Goal: Task Accomplishment & Management: Complete application form

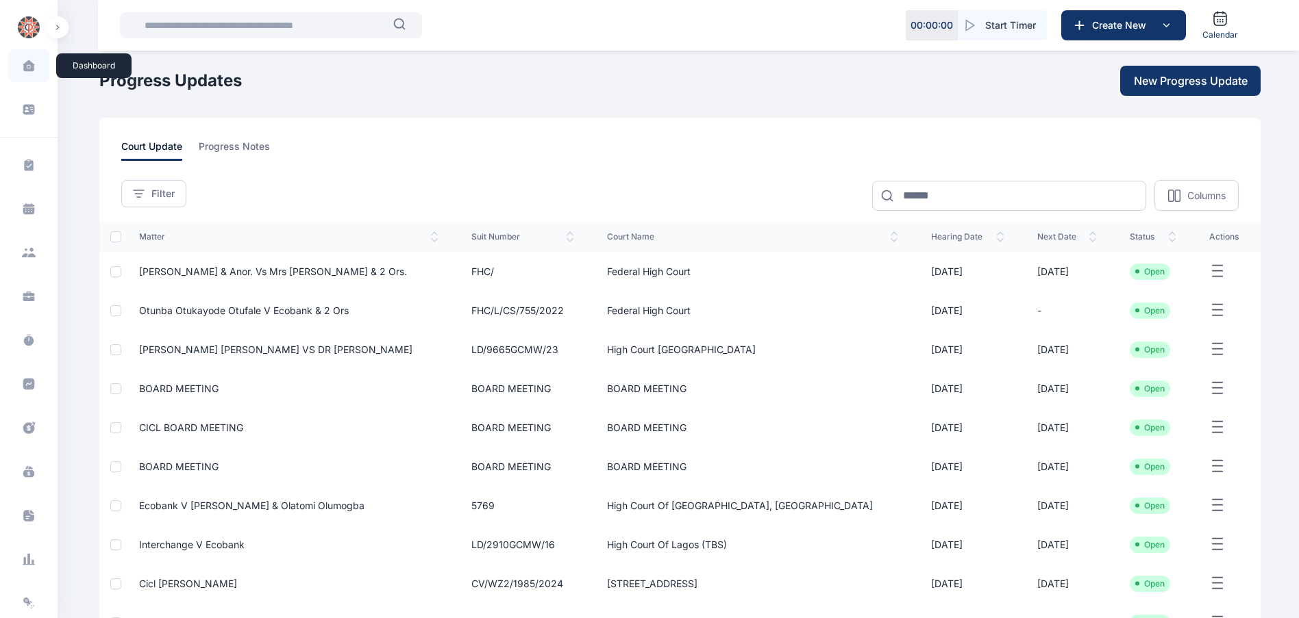
click at [29, 58] on span at bounding box center [29, 65] width 34 height 29
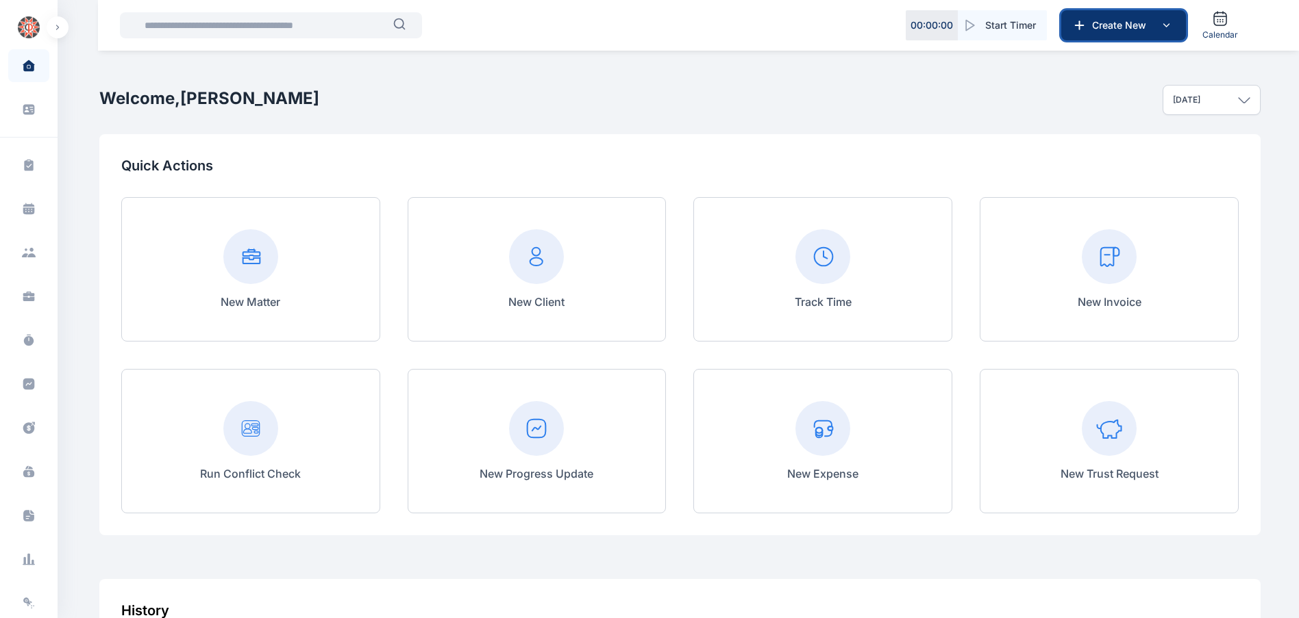
click at [1176, 24] on button "Create New" at bounding box center [1123, 25] width 125 height 30
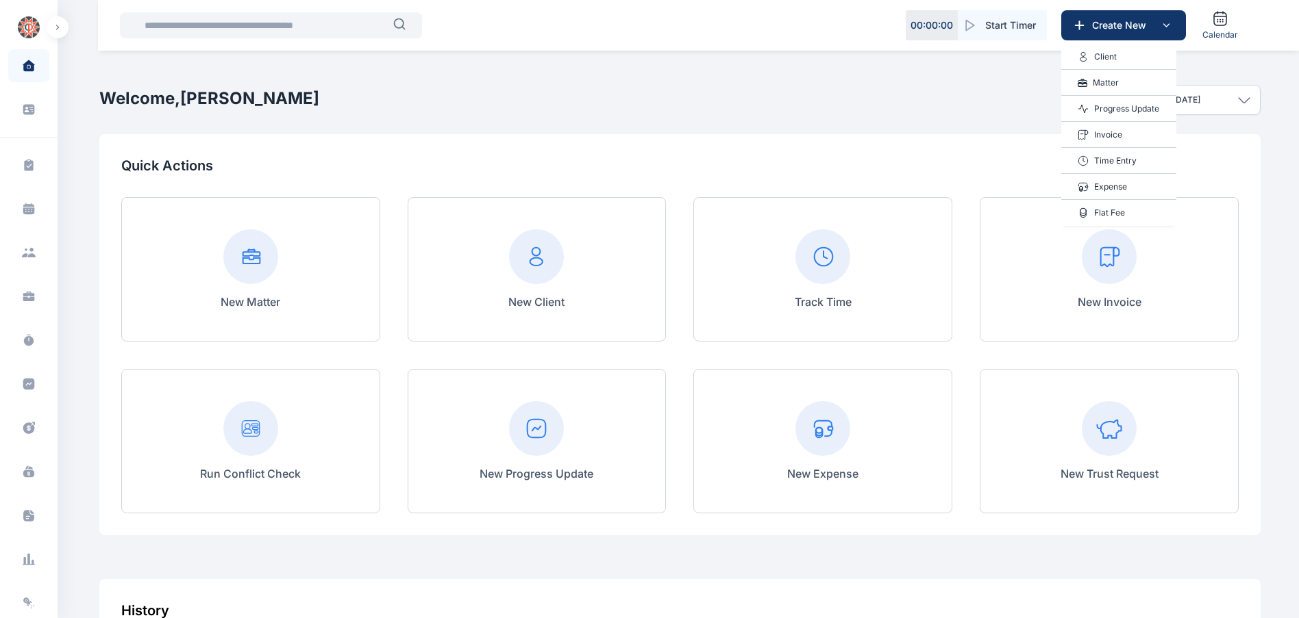
click at [1105, 140] on p "Invoice" at bounding box center [1108, 135] width 28 height 14
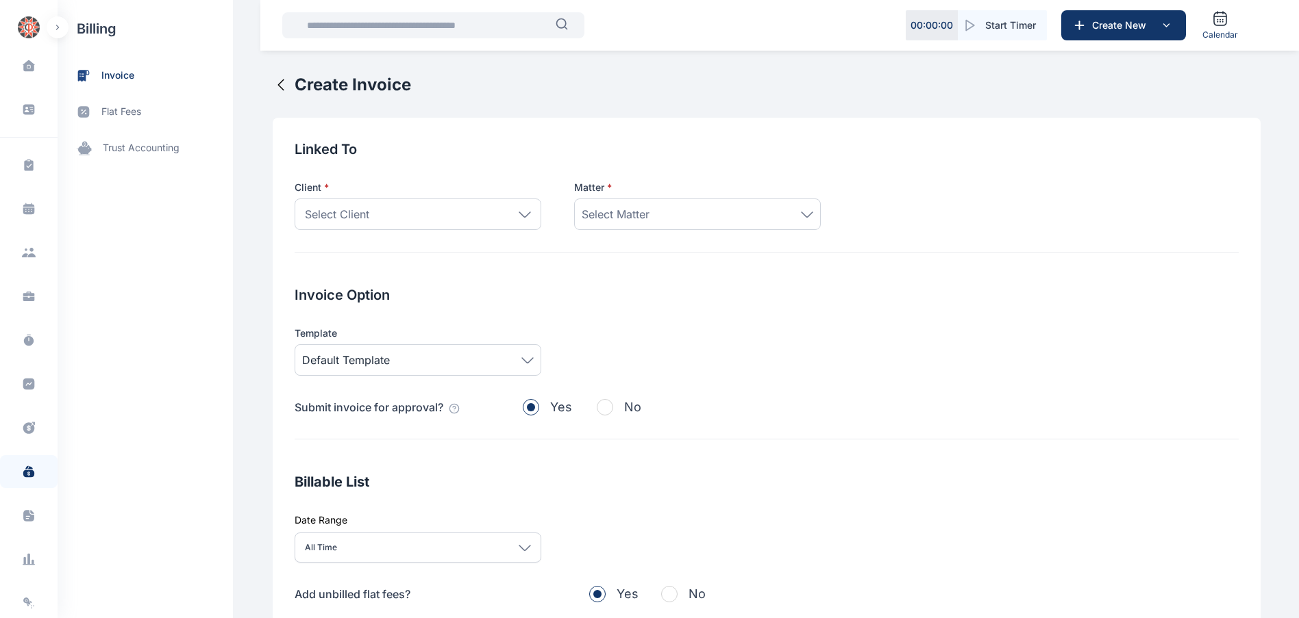
click at [518, 215] on icon at bounding box center [524, 215] width 12 height 6
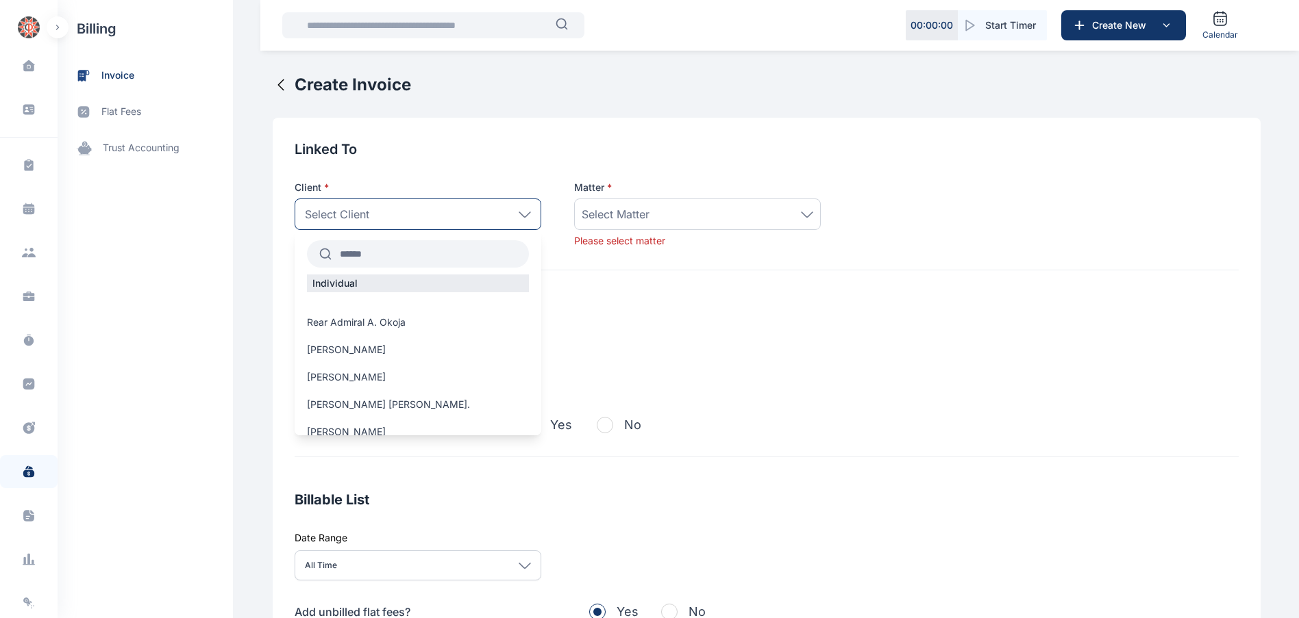
click at [413, 256] on input "text" at bounding box center [429, 254] width 197 height 25
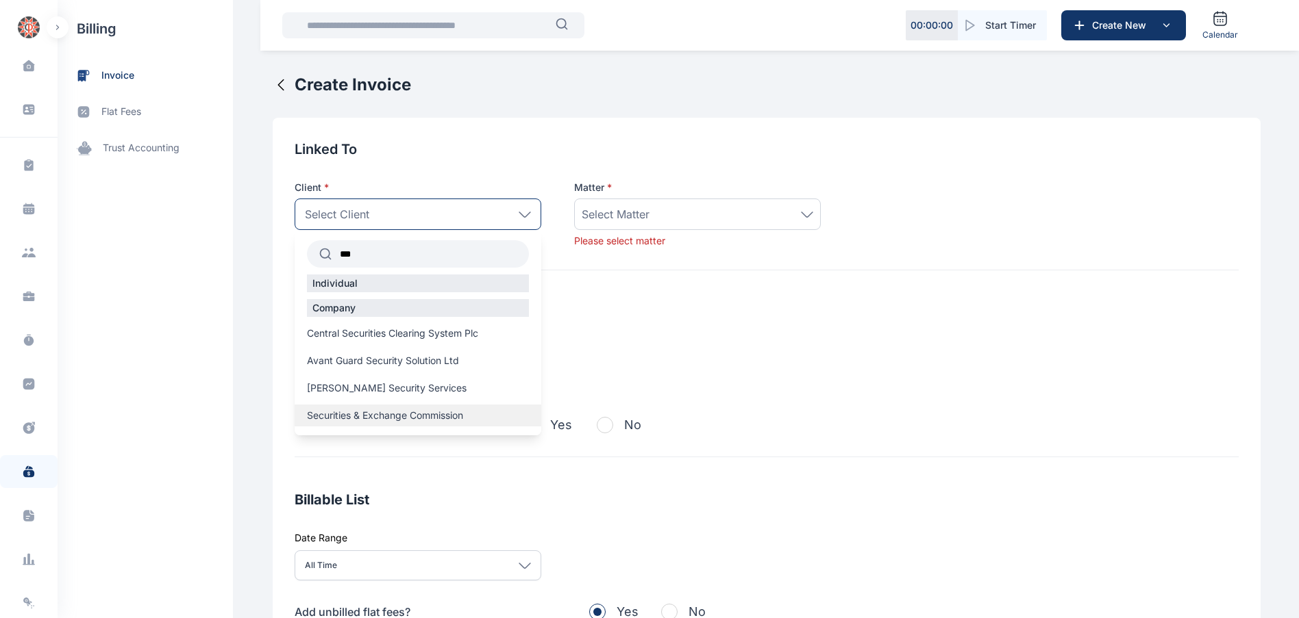
type input "***"
click at [395, 414] on span "Securities & Exchange Commission" at bounding box center [385, 416] width 156 height 14
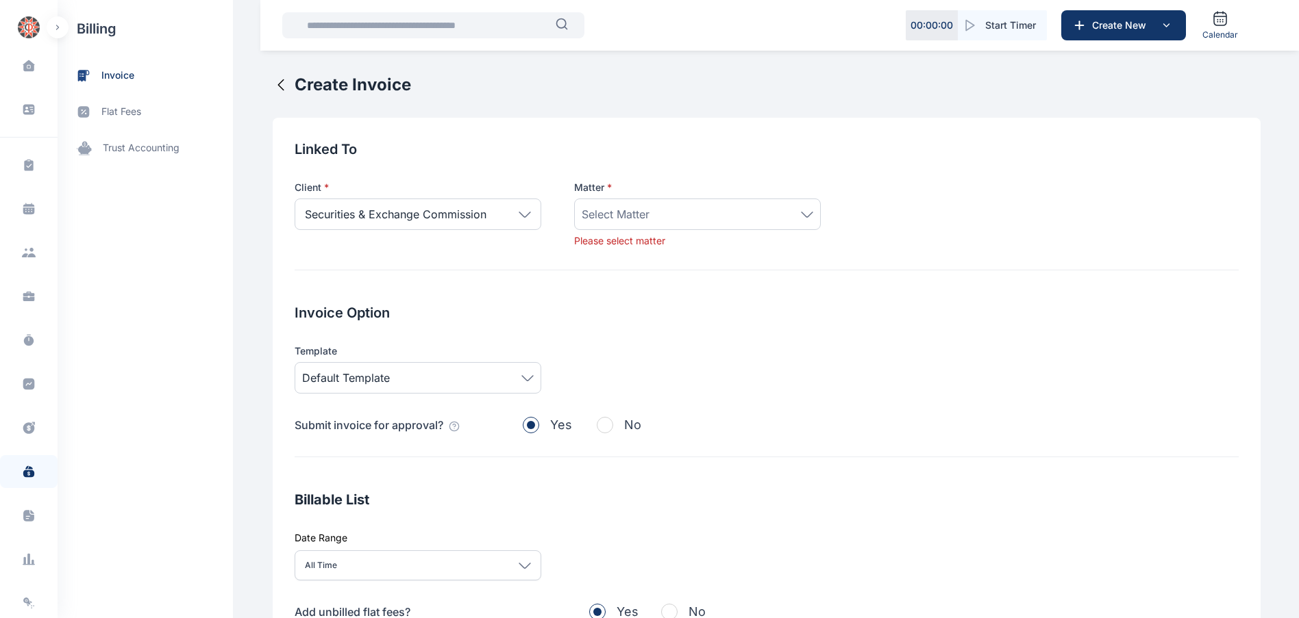
click at [632, 212] on span "Select Matter" at bounding box center [615, 214] width 68 height 16
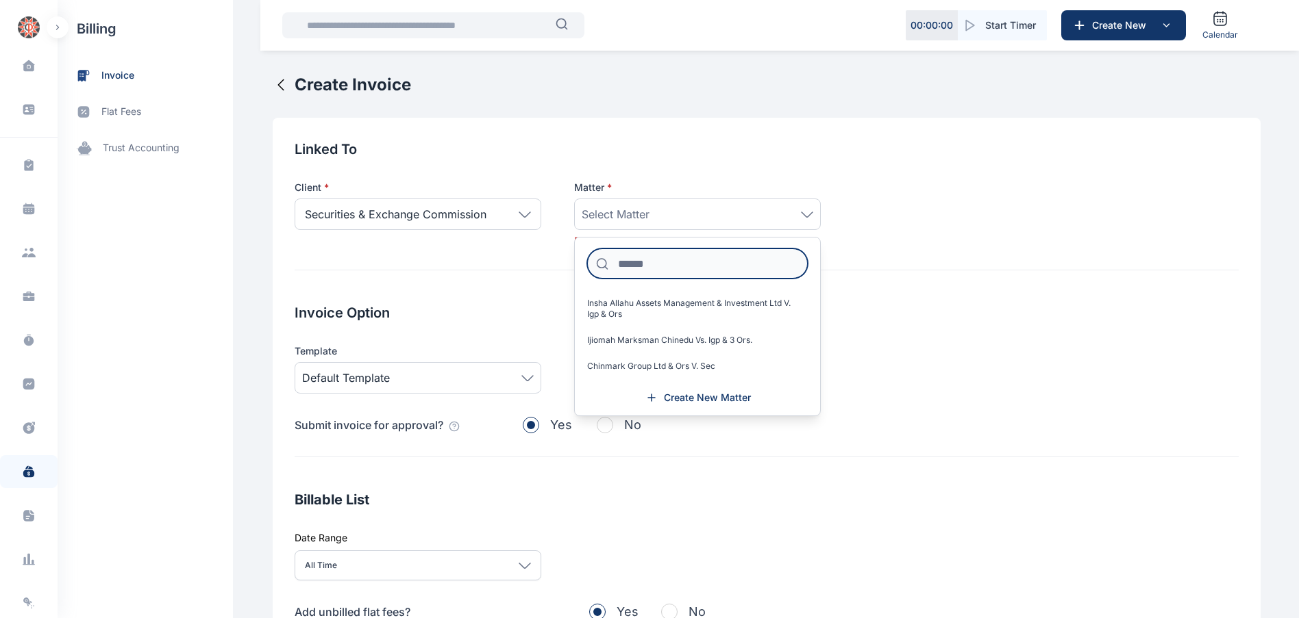
click at [634, 254] on input at bounding box center [697, 264] width 221 height 30
type input "****"
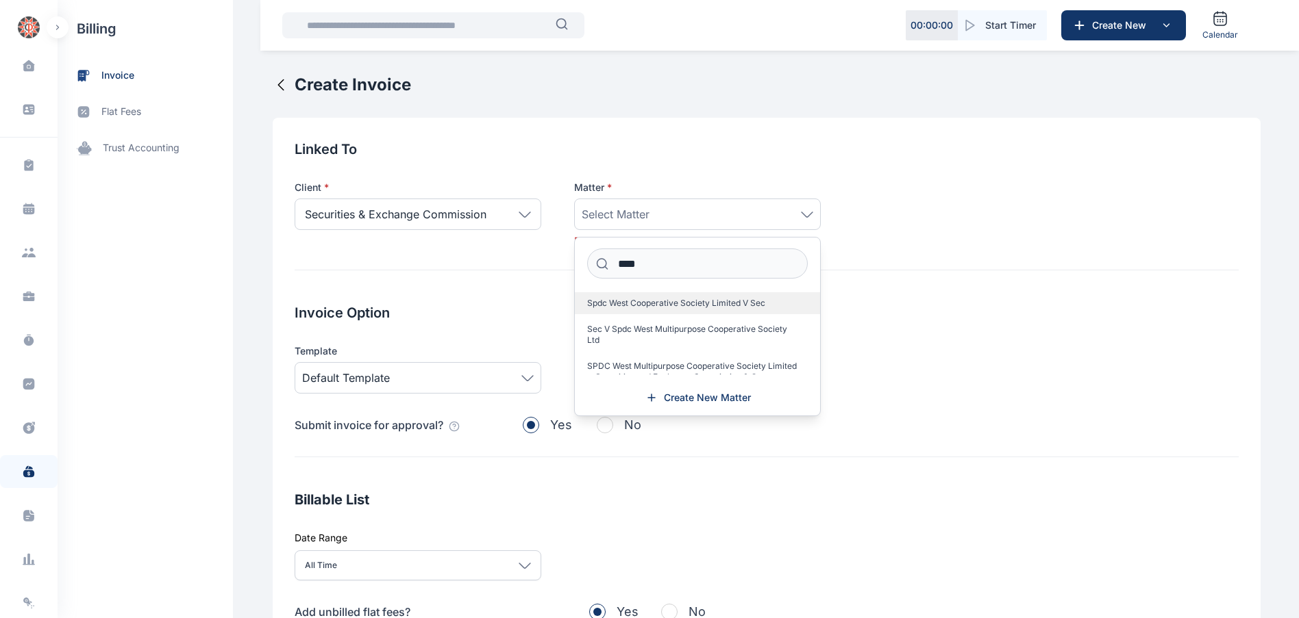
click at [697, 296] on label "Spdc West Cooperative Society Limited V Sec" at bounding box center [697, 303] width 245 height 22
click at [464, 275] on div "Linked To Client * Securities & Exchange Commission *** Individual Company Cent…" at bounding box center [767, 501] width 988 height 766
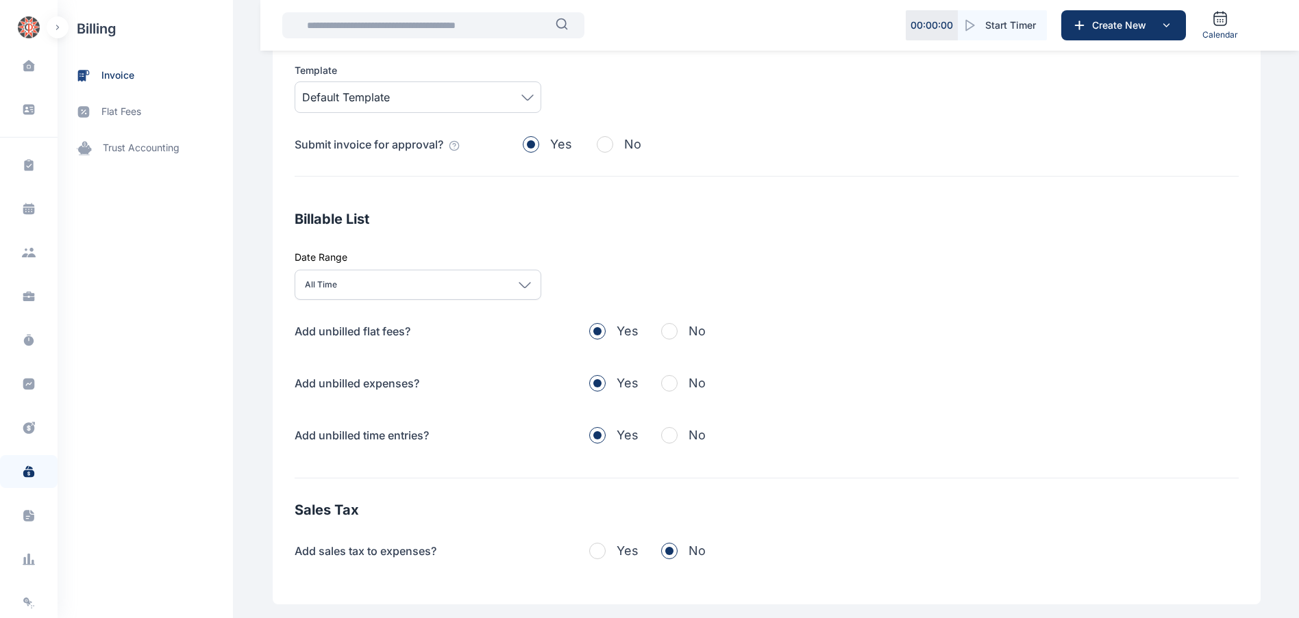
scroll to position [326, 0]
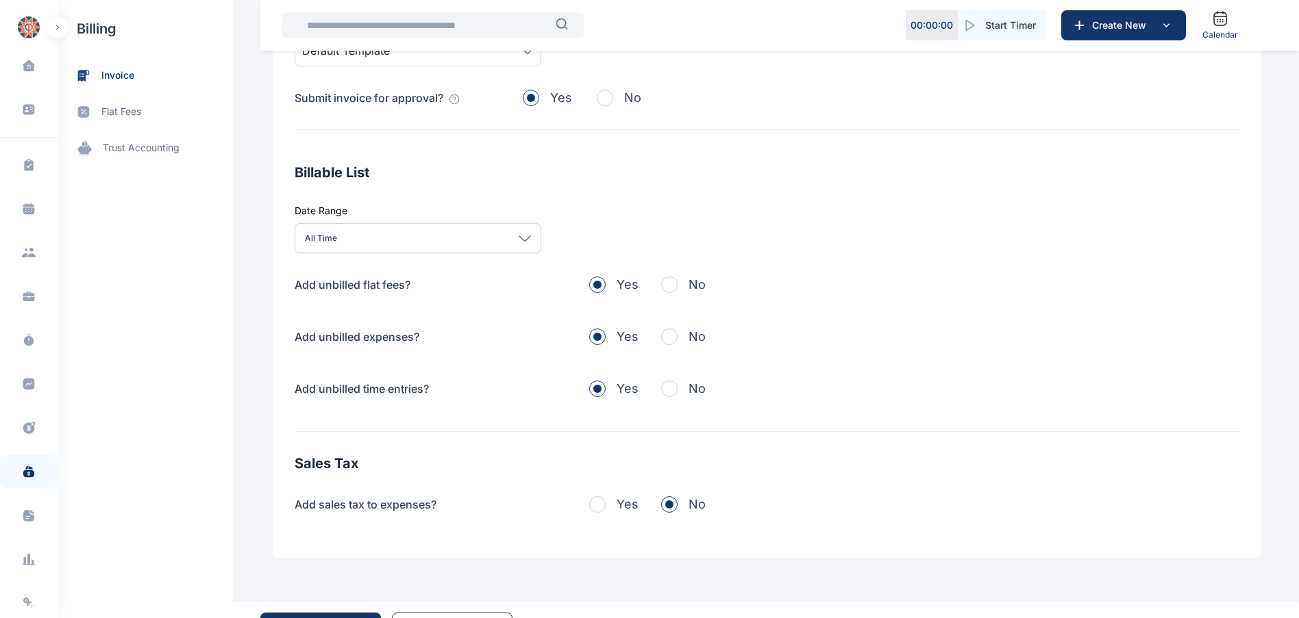
click at [661, 277] on span "button" at bounding box center [669, 285] width 16 height 16
click at [662, 344] on span "button" at bounding box center [669, 337] width 16 height 16
click at [661, 394] on span "button" at bounding box center [669, 389] width 16 height 16
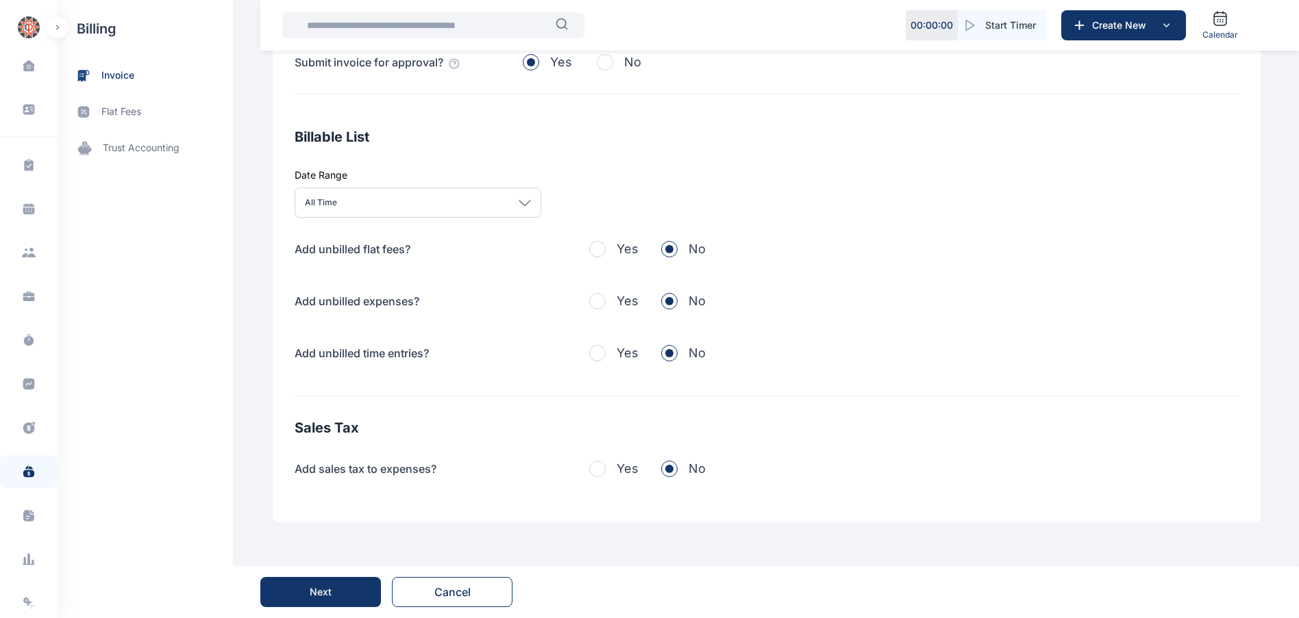
click at [314, 585] on button "Next" at bounding box center [320, 592] width 121 height 30
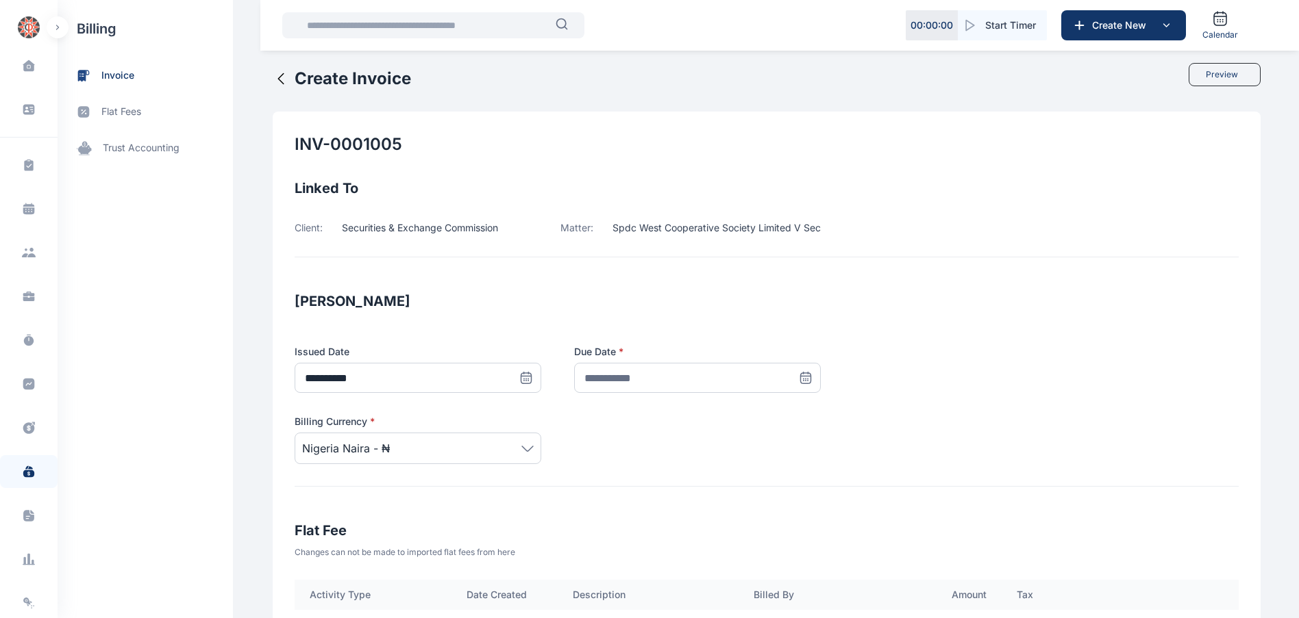
scroll to position [0, 0]
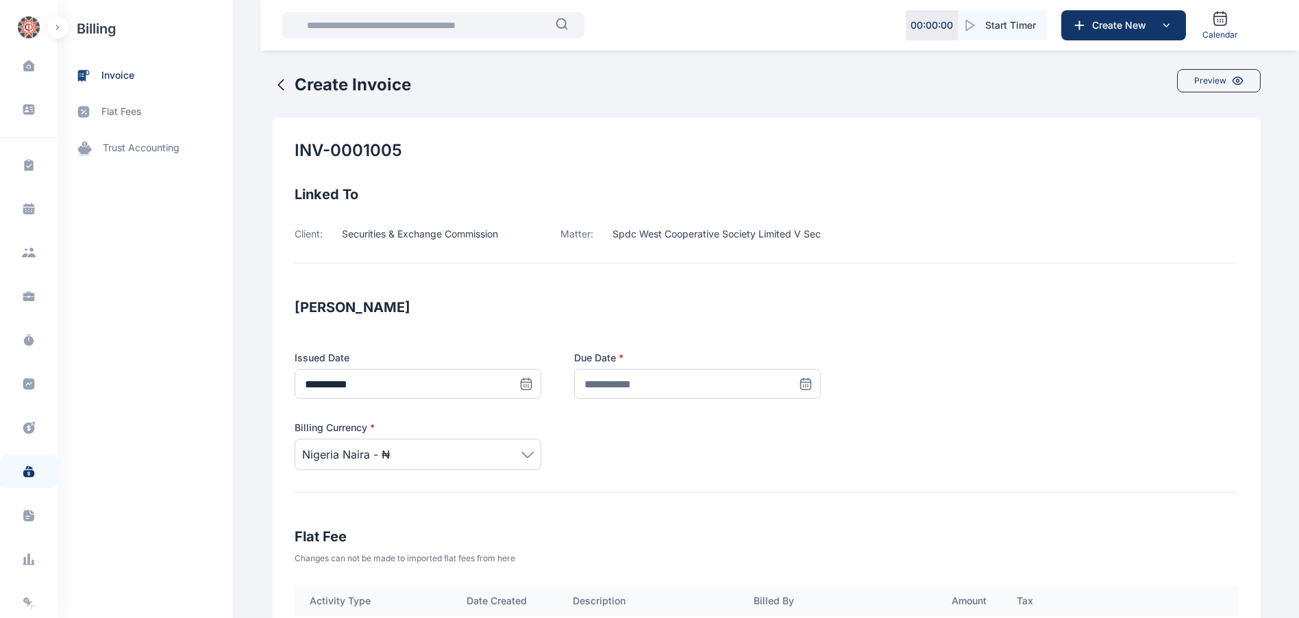
click at [799, 381] on icon at bounding box center [806, 384] width 14 height 14
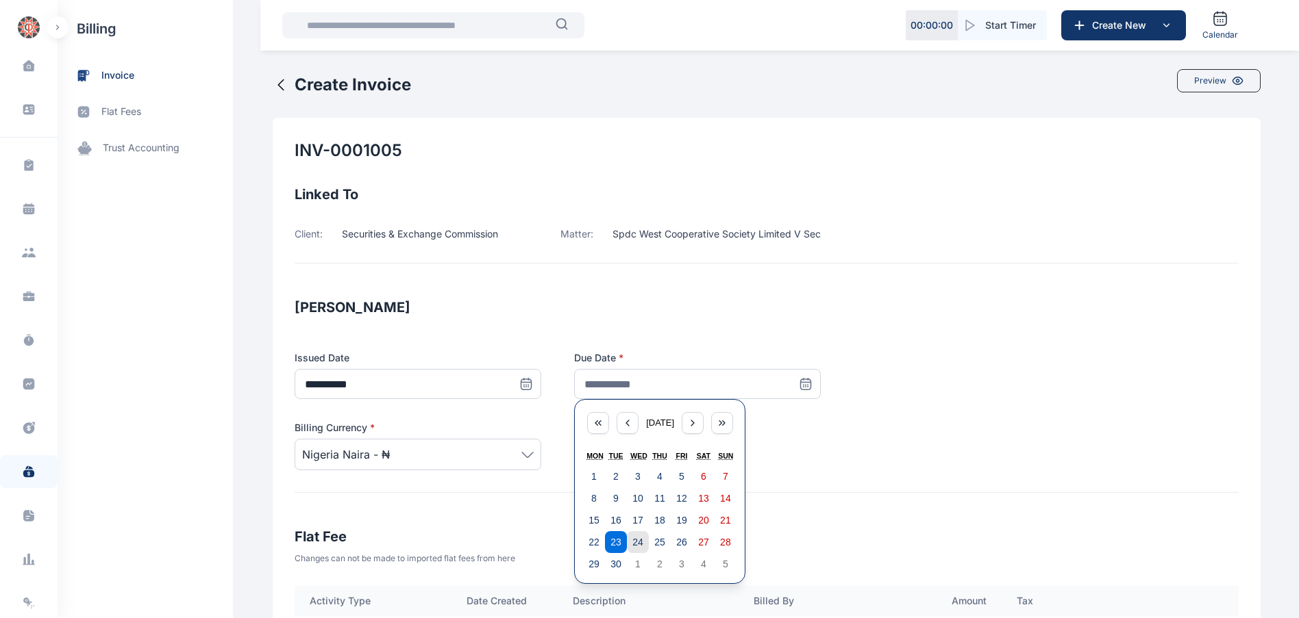
click at [632, 542] on abbr "24" at bounding box center [637, 542] width 11 height 11
type input "**********"
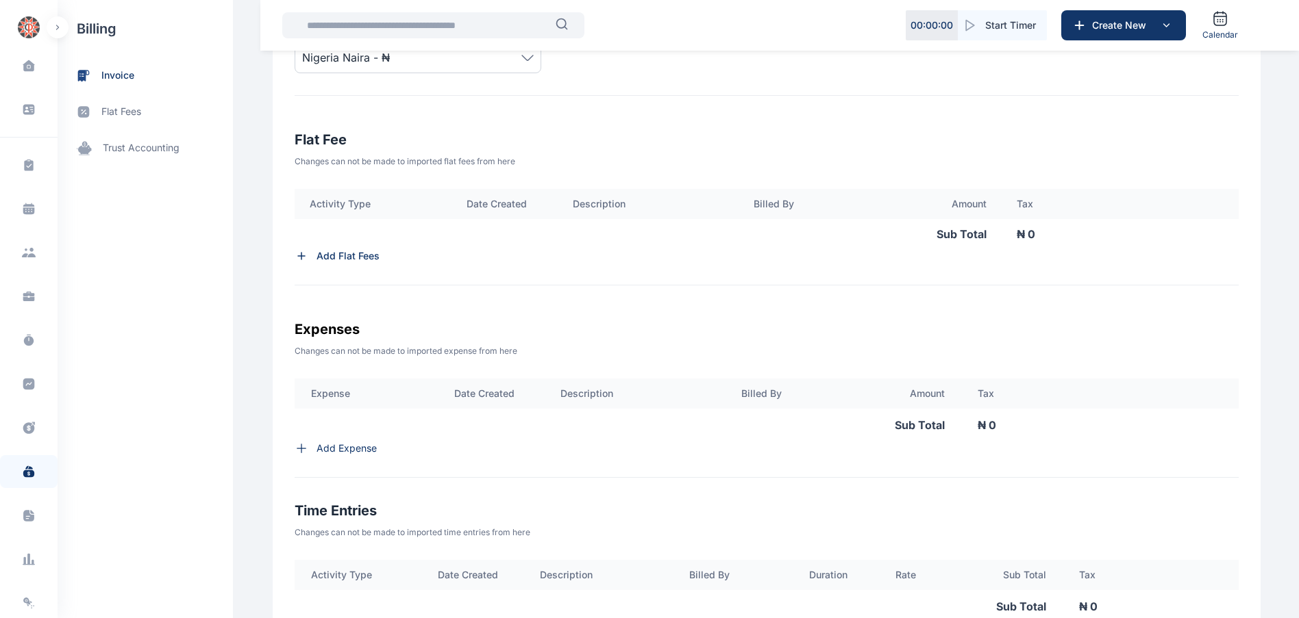
scroll to position [404, 0]
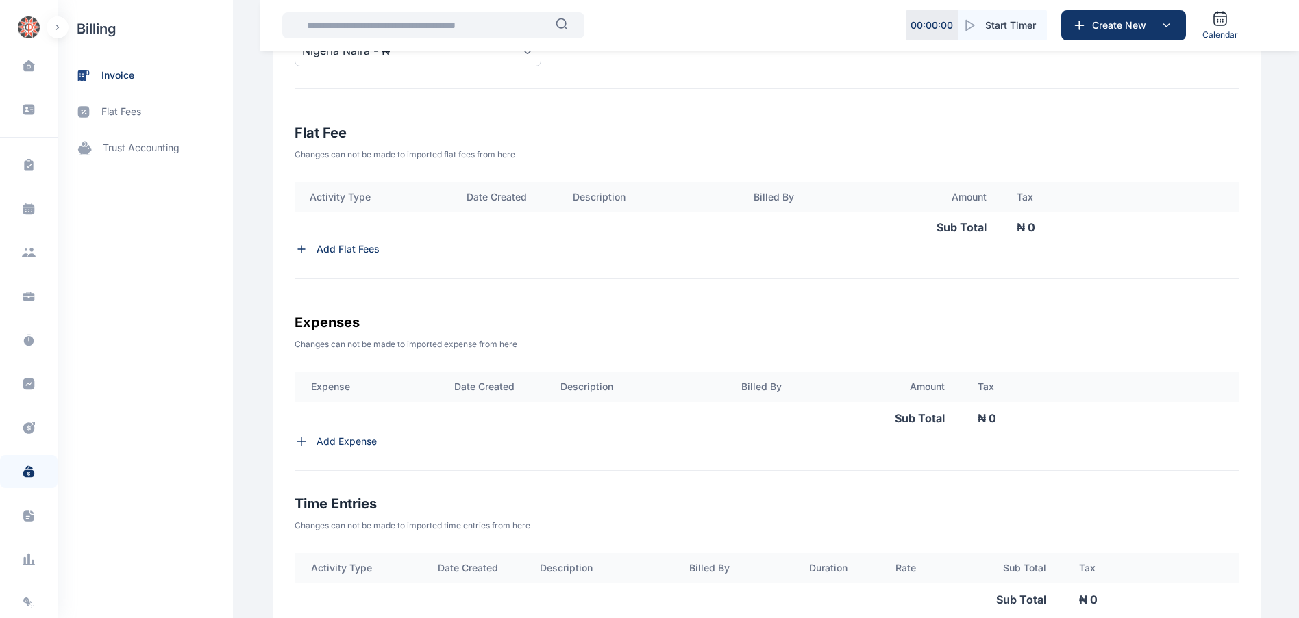
click at [323, 444] on p "Add Expense" at bounding box center [346, 442] width 60 height 14
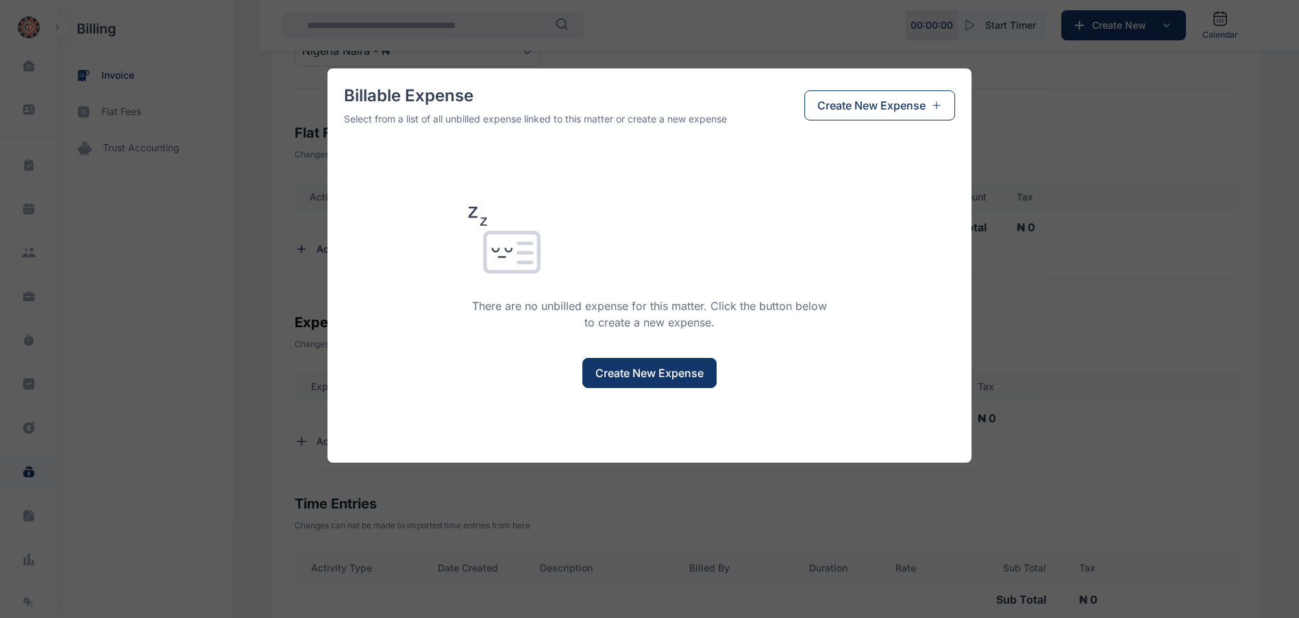
click at [630, 379] on span "Create New Expense" at bounding box center [649, 373] width 108 height 16
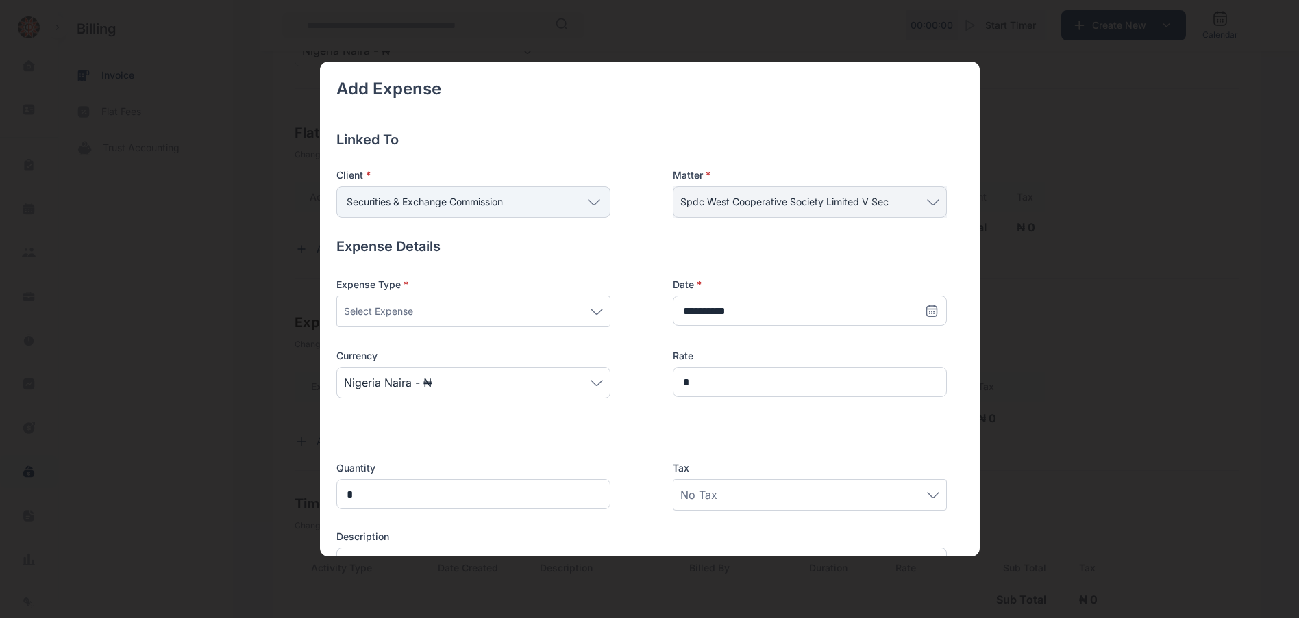
click at [457, 320] on div "Select Expense" at bounding box center [473, 311] width 259 height 16
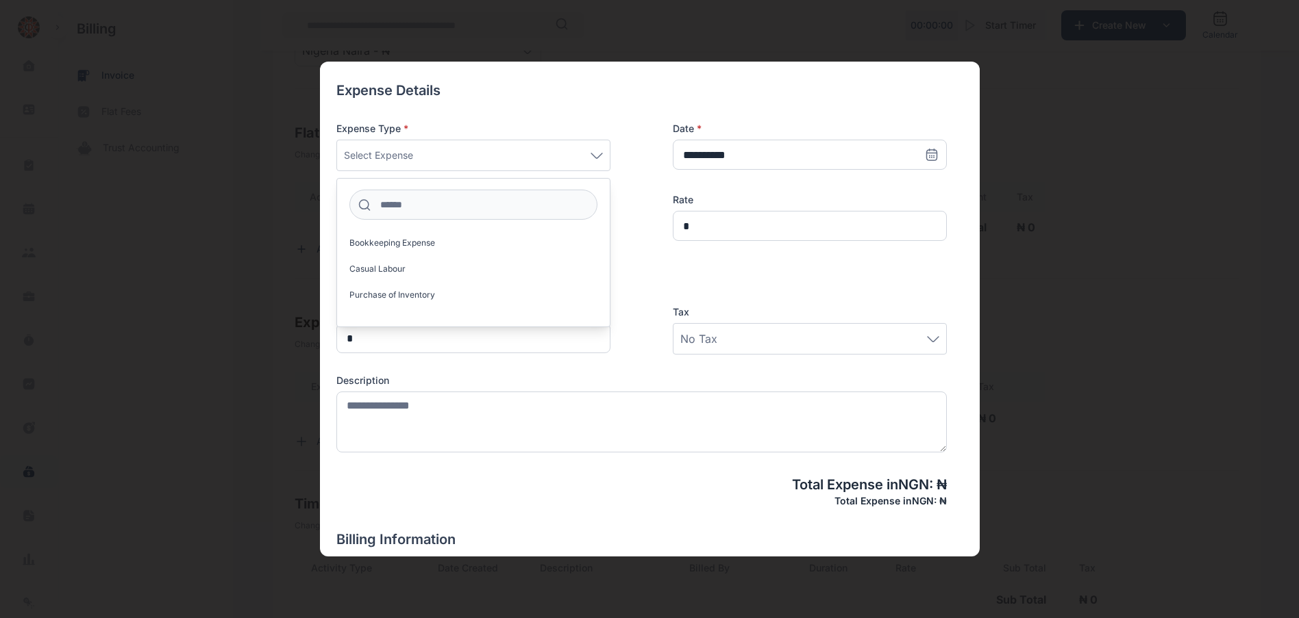
scroll to position [81, 0]
click at [432, 244] on span "Bookkeeping Expense" at bounding box center [392, 241] width 86 height 11
click at [533, 238] on label "Bookkeeping Expense" at bounding box center [473, 241] width 273 height 22
click at [397, 237] on span "Bookkeeping Expense" at bounding box center [392, 241] width 86 height 11
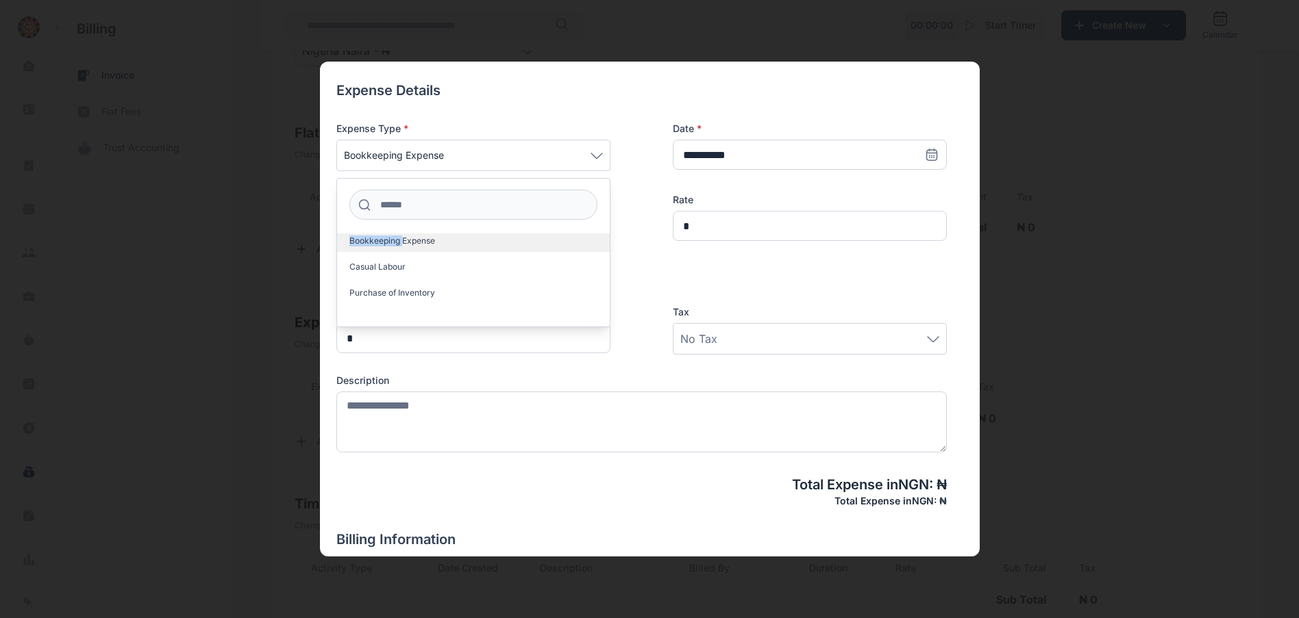
click at [397, 237] on span "Bookkeeping Expense" at bounding box center [392, 241] width 86 height 11
drag, startPoint x: 397, startPoint y: 237, endPoint x: 431, endPoint y: 238, distance: 34.9
click at [431, 238] on span "Bookkeeping Expense" at bounding box center [392, 241] width 86 height 11
click at [431, 238] on div "Agency Fee Auto Expense Bank Charges Bookkeeping Expense Casual Labour Purchase…" at bounding box center [473, 275] width 273 height 82
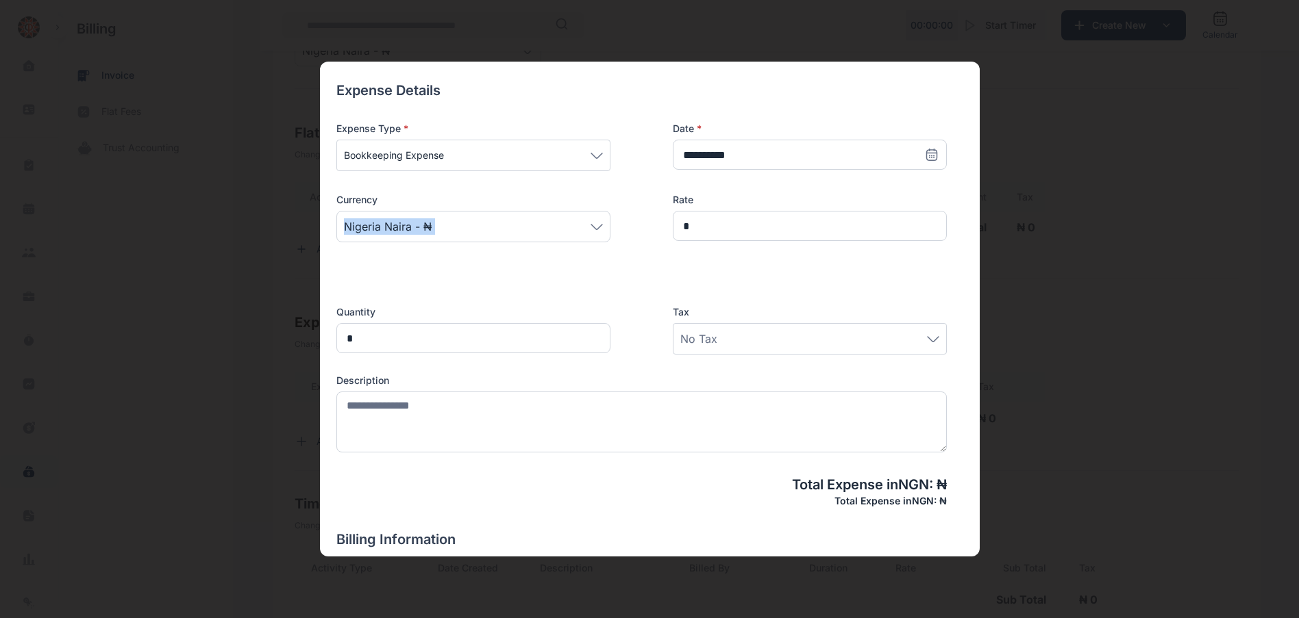
click at [431, 238] on div "Nigeria Naira - ₦" at bounding box center [473, 227] width 274 height 32
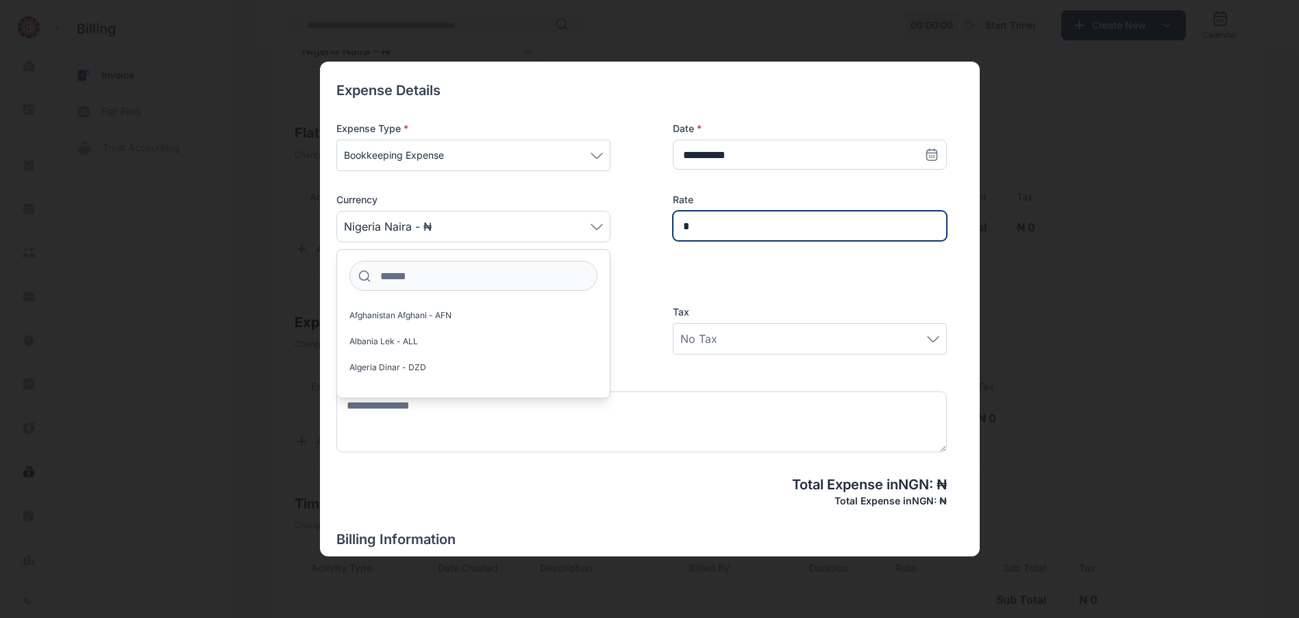
click at [718, 225] on input "*" at bounding box center [810, 226] width 274 height 30
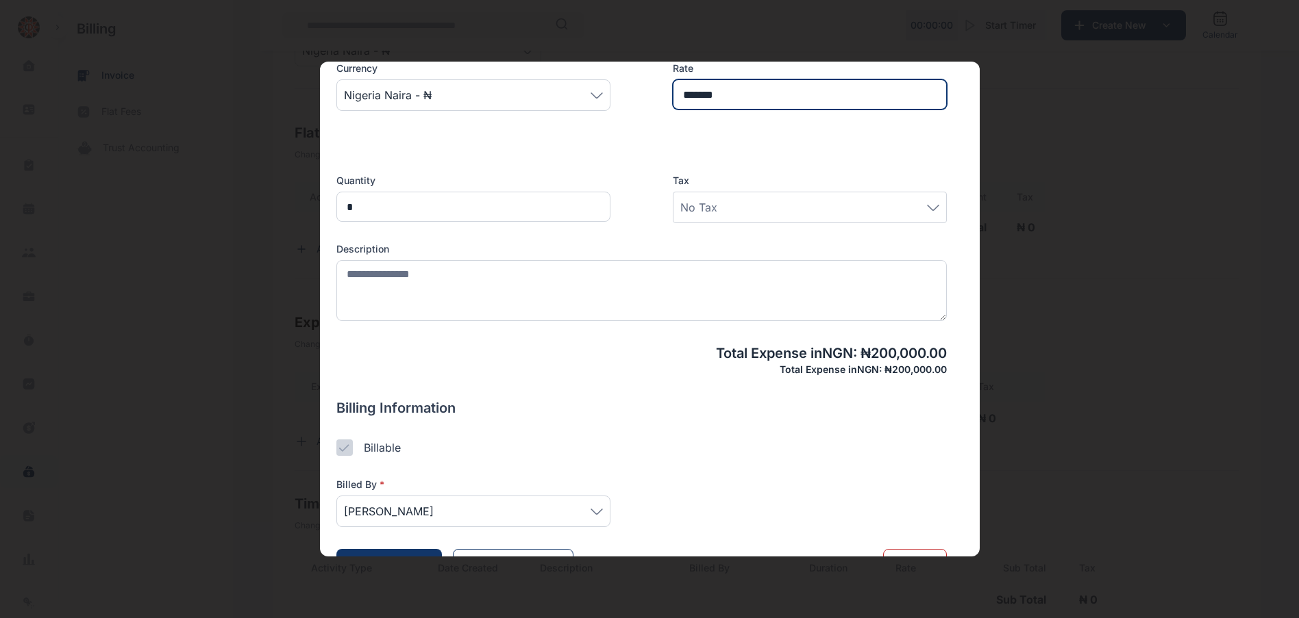
scroll to position [289, 0]
type input "*******"
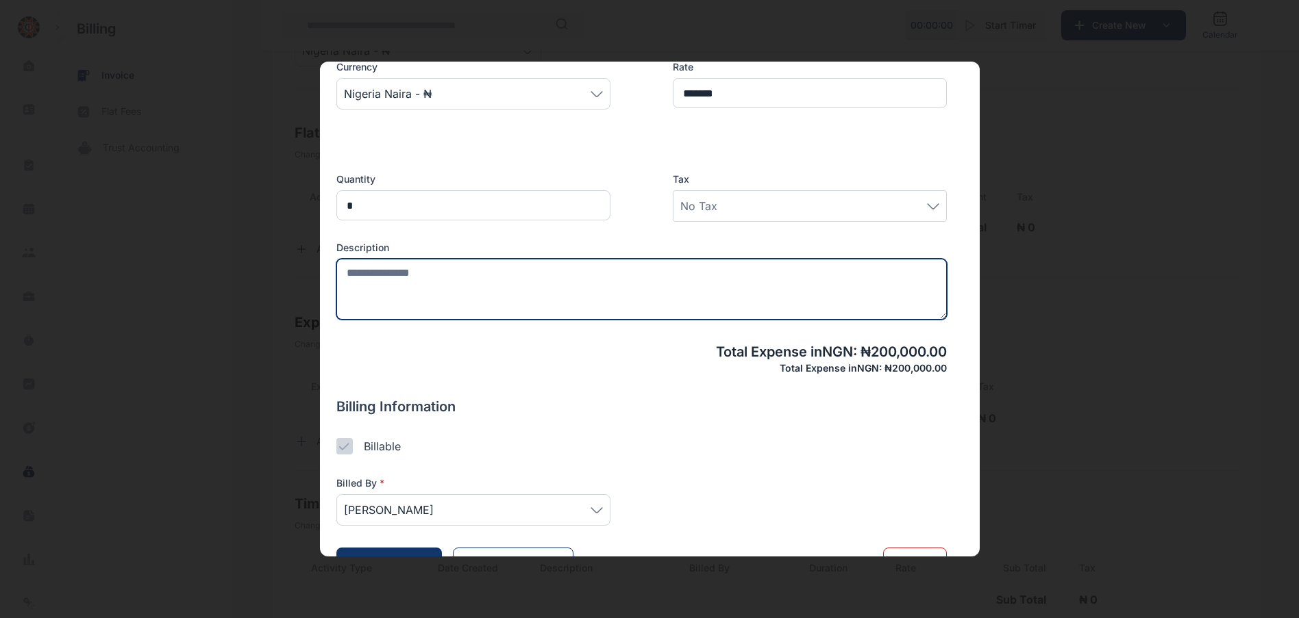
click at [450, 286] on textarea at bounding box center [641, 289] width 610 height 61
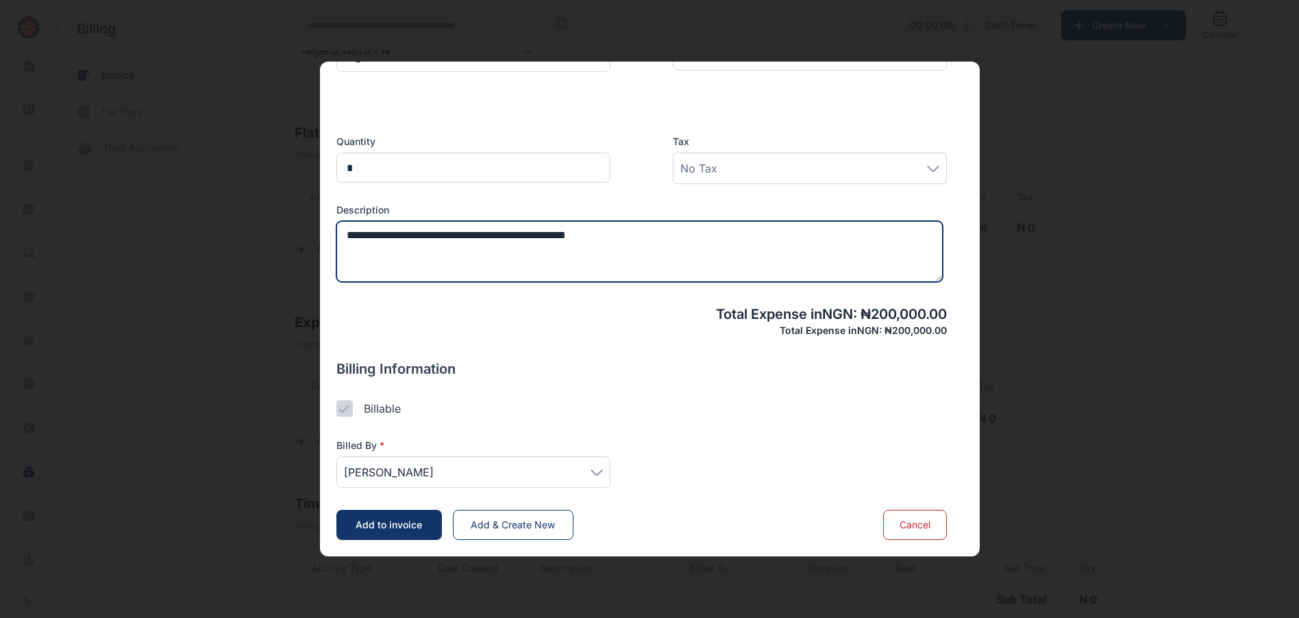
type textarea "**********"
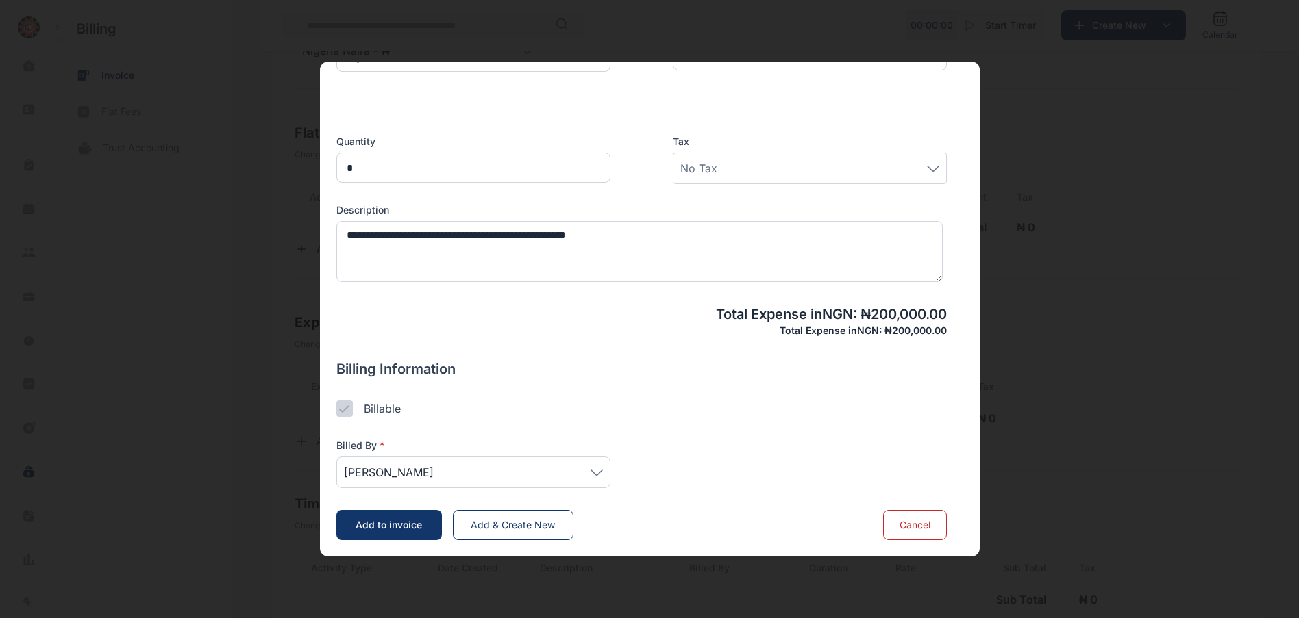
click at [512, 469] on span "[PERSON_NAME]" at bounding box center [473, 472] width 259 height 16
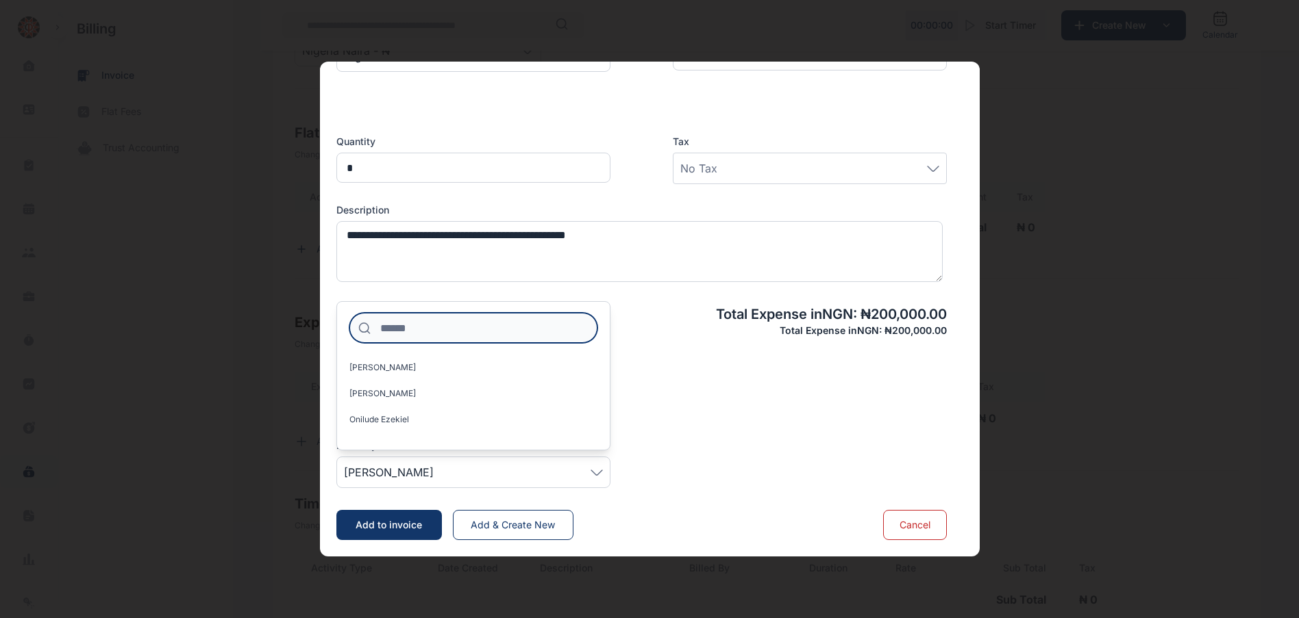
click at [477, 329] on input at bounding box center [473, 328] width 248 height 30
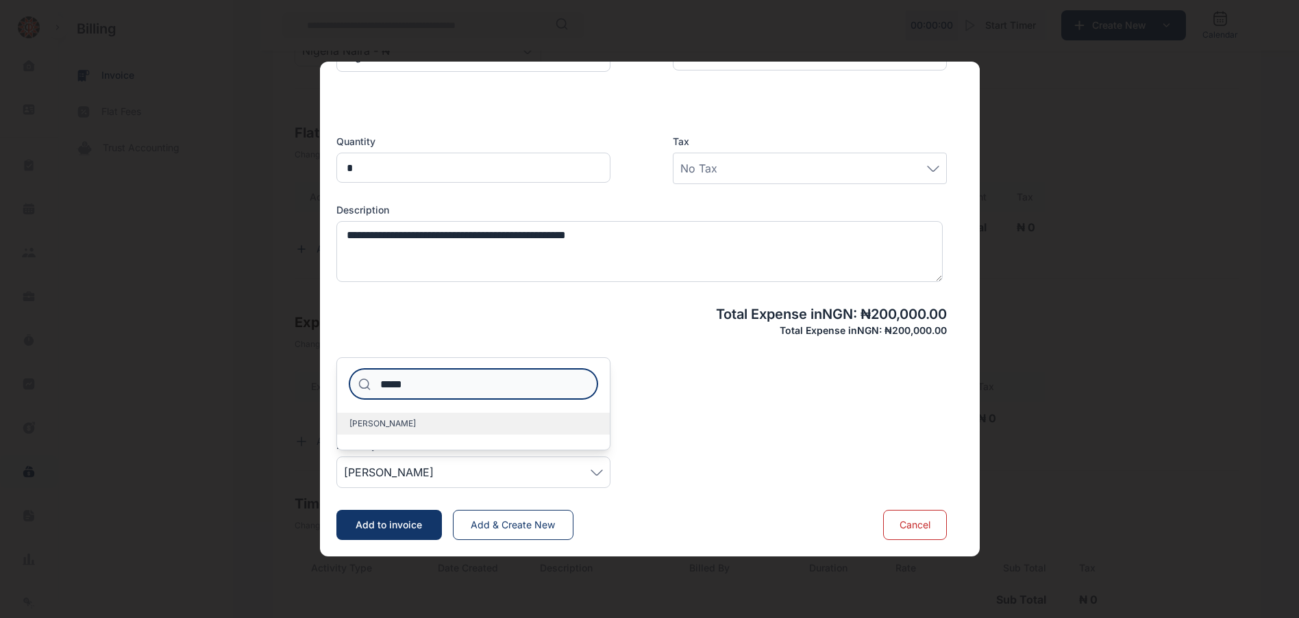
type input "*****"
click at [399, 421] on span "[PERSON_NAME]" at bounding box center [382, 423] width 66 height 11
click at [390, 523] on span "Add to invoice" at bounding box center [388, 525] width 66 height 12
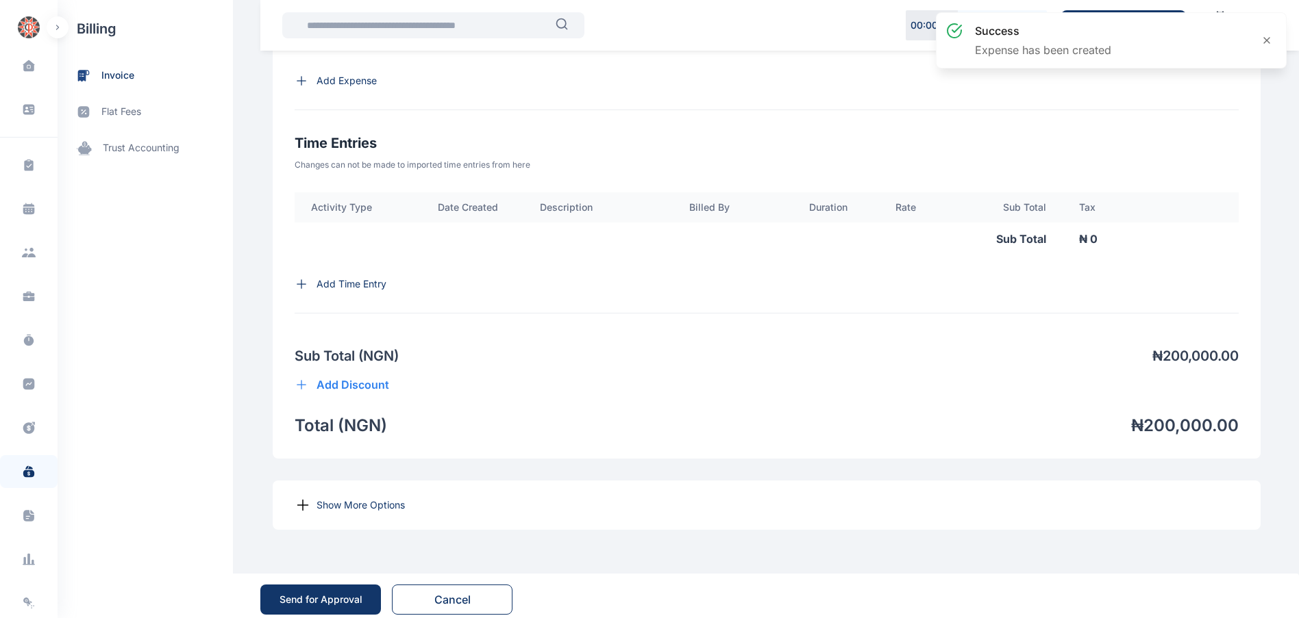
scroll to position [818, 0]
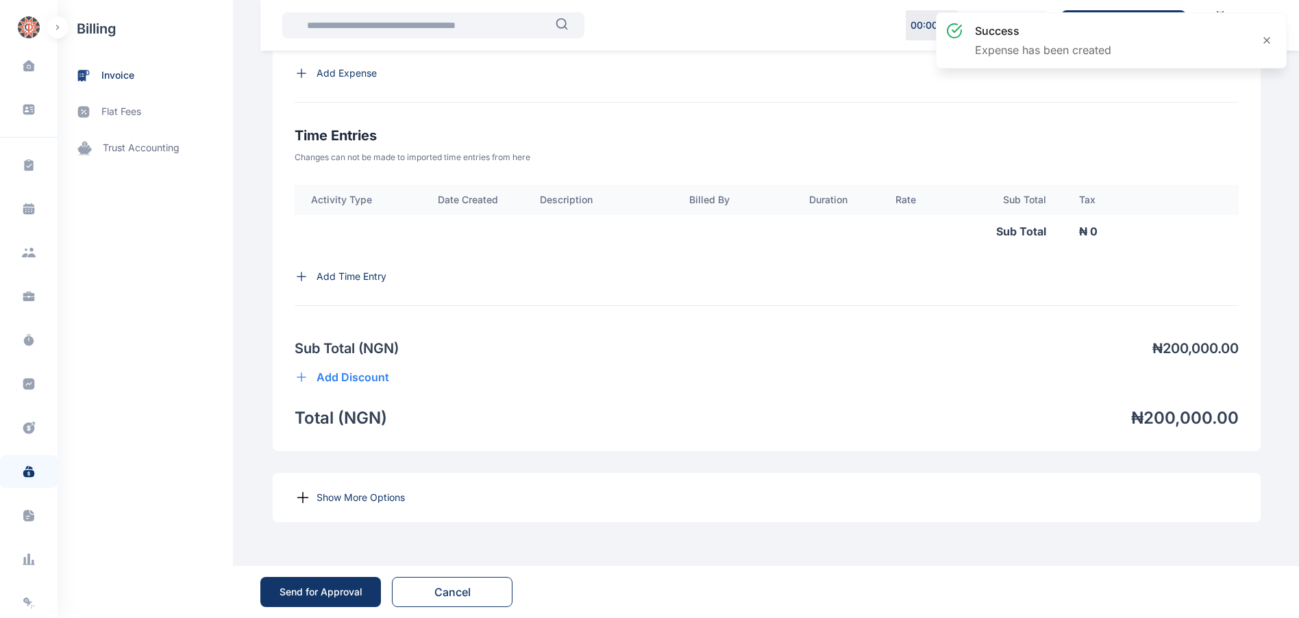
click at [349, 501] on p "Show More Options" at bounding box center [360, 498] width 88 height 14
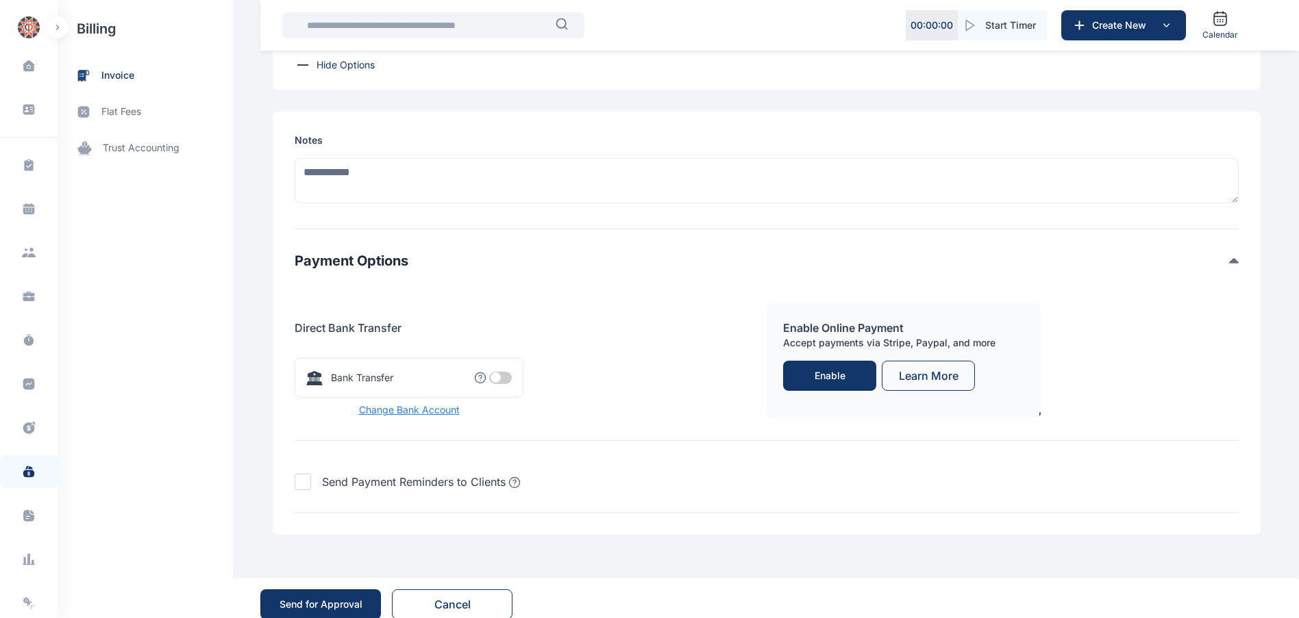
scroll to position [1251, 0]
click at [489, 374] on span at bounding box center [500, 377] width 23 height 12
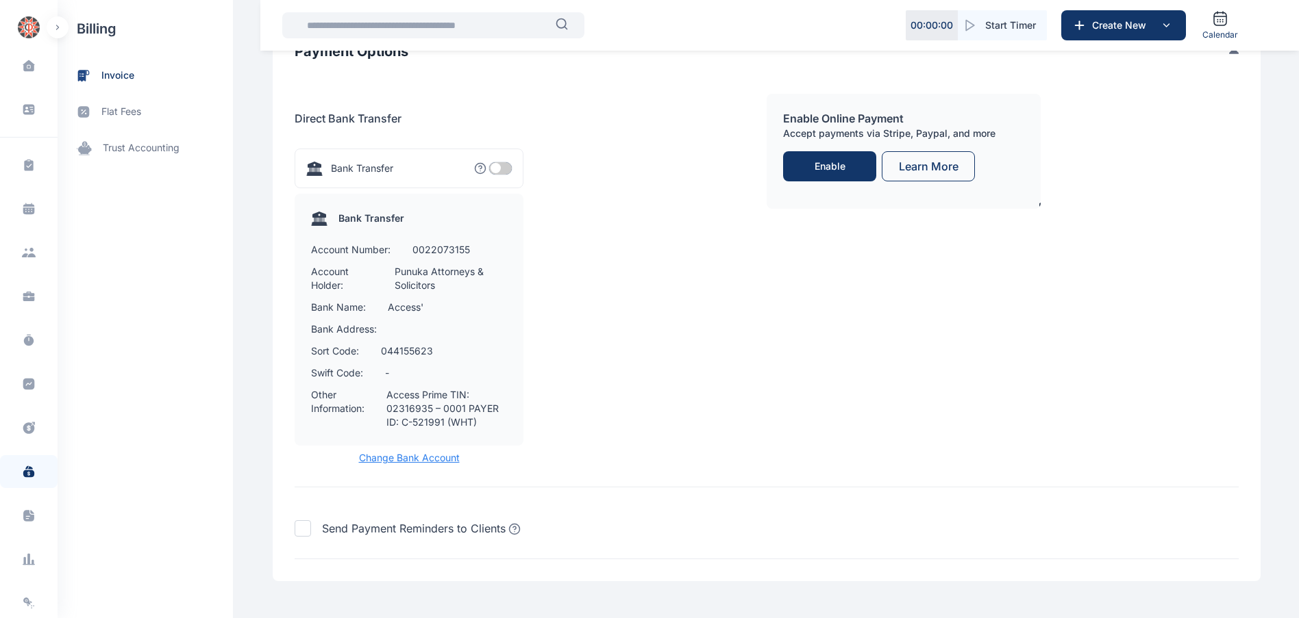
scroll to position [1519, 0]
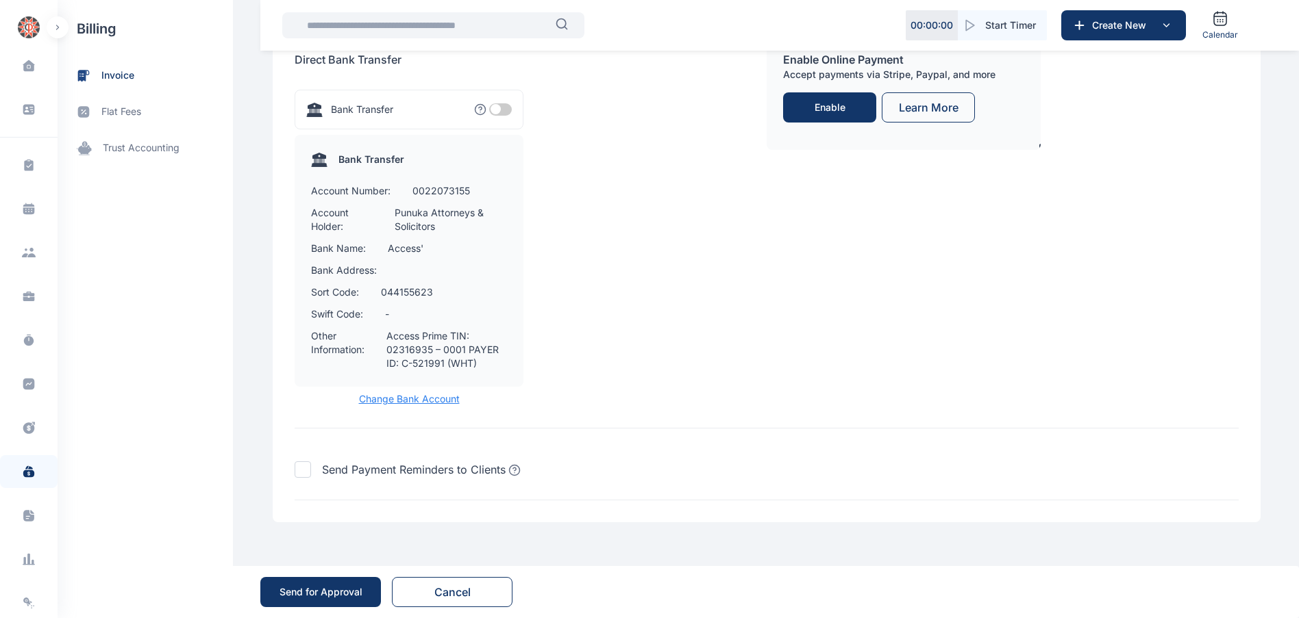
click at [340, 588] on div "Send for Approval" at bounding box center [320, 593] width 83 height 14
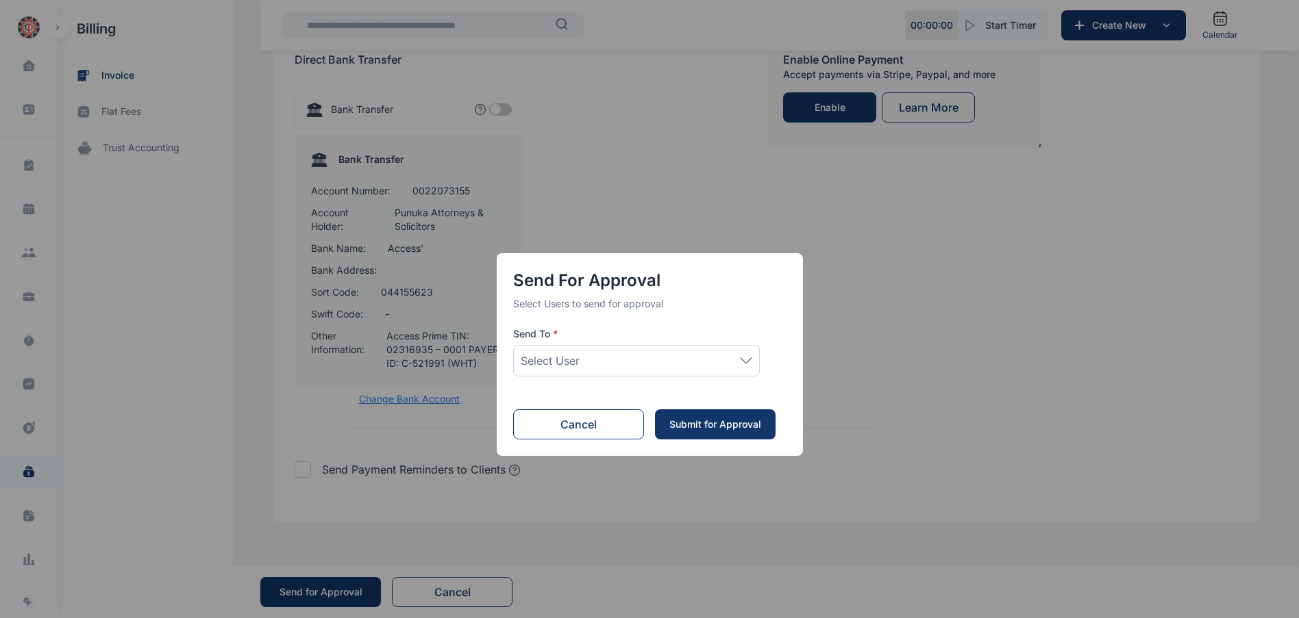
click at [645, 353] on div "Select User" at bounding box center [635, 361] width 231 height 16
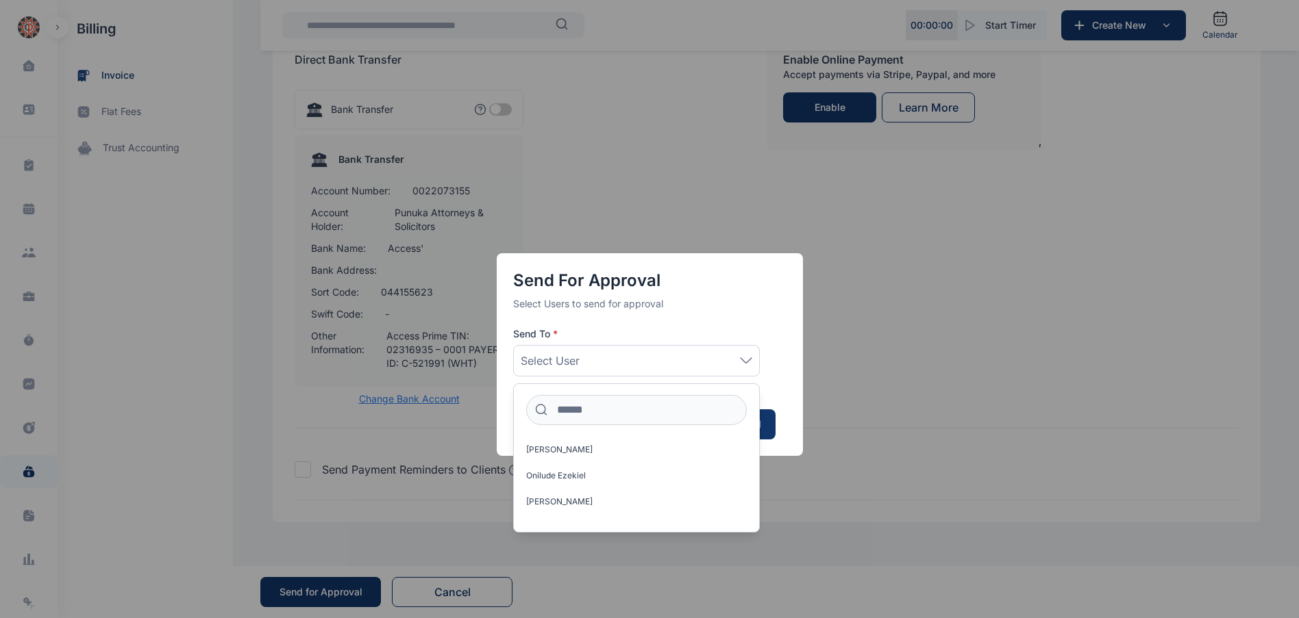
scroll to position [22, 0]
click at [554, 504] on span "[PERSON_NAME]" at bounding box center [559, 506] width 66 height 11
click at [785, 378] on div "Send for Approval Select Users to send for approval Send To * [PERSON_NAME] [PE…" at bounding box center [650, 354] width 306 height 203
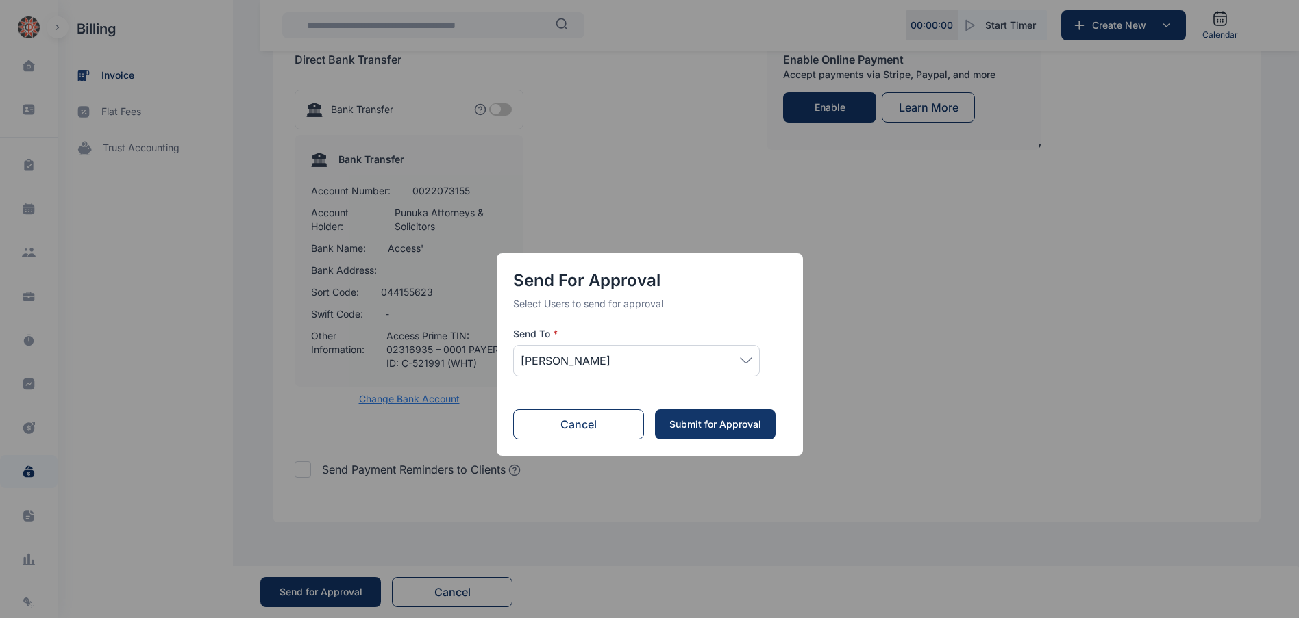
click at [712, 429] on div "Submit for Approval" at bounding box center [714, 425] width 93 height 14
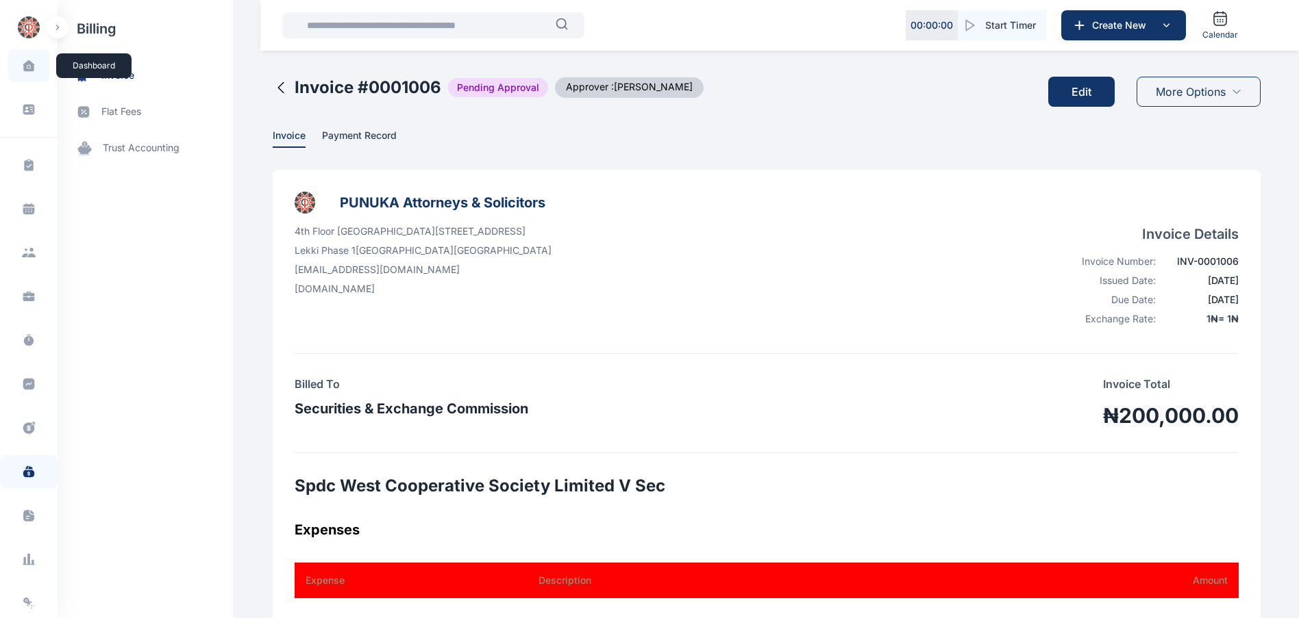
click at [30, 55] on span at bounding box center [29, 65] width 34 height 29
